Goal: Find specific page/section: Find specific page/section

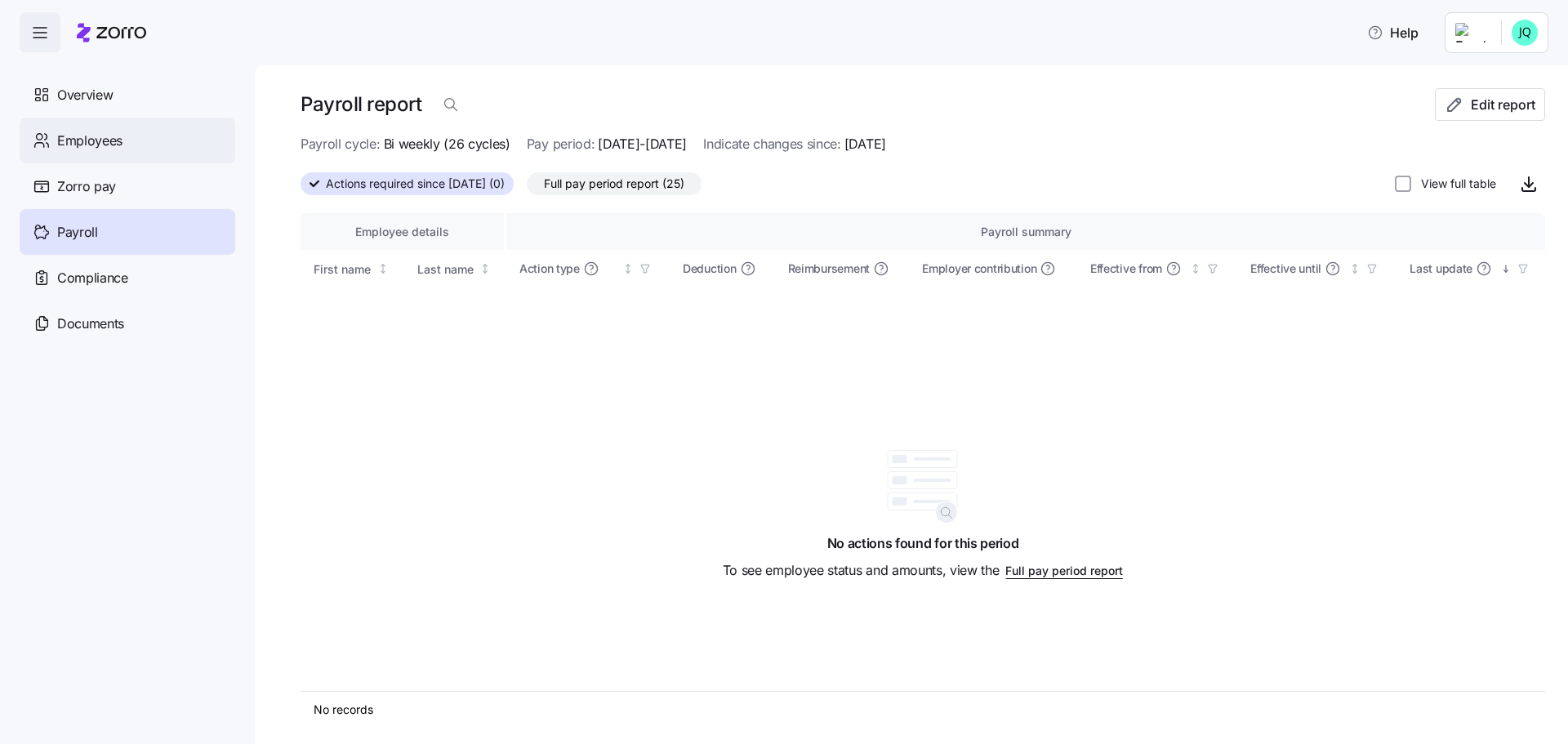
drag, startPoint x: 0, startPoint y: 0, endPoint x: 121, endPoint y: 144, distance: 188.1
click at [122, 145] on div "Employees" at bounding box center [127, 140] width 215 height 46
